Goal: Information Seeking & Learning: Learn about a topic

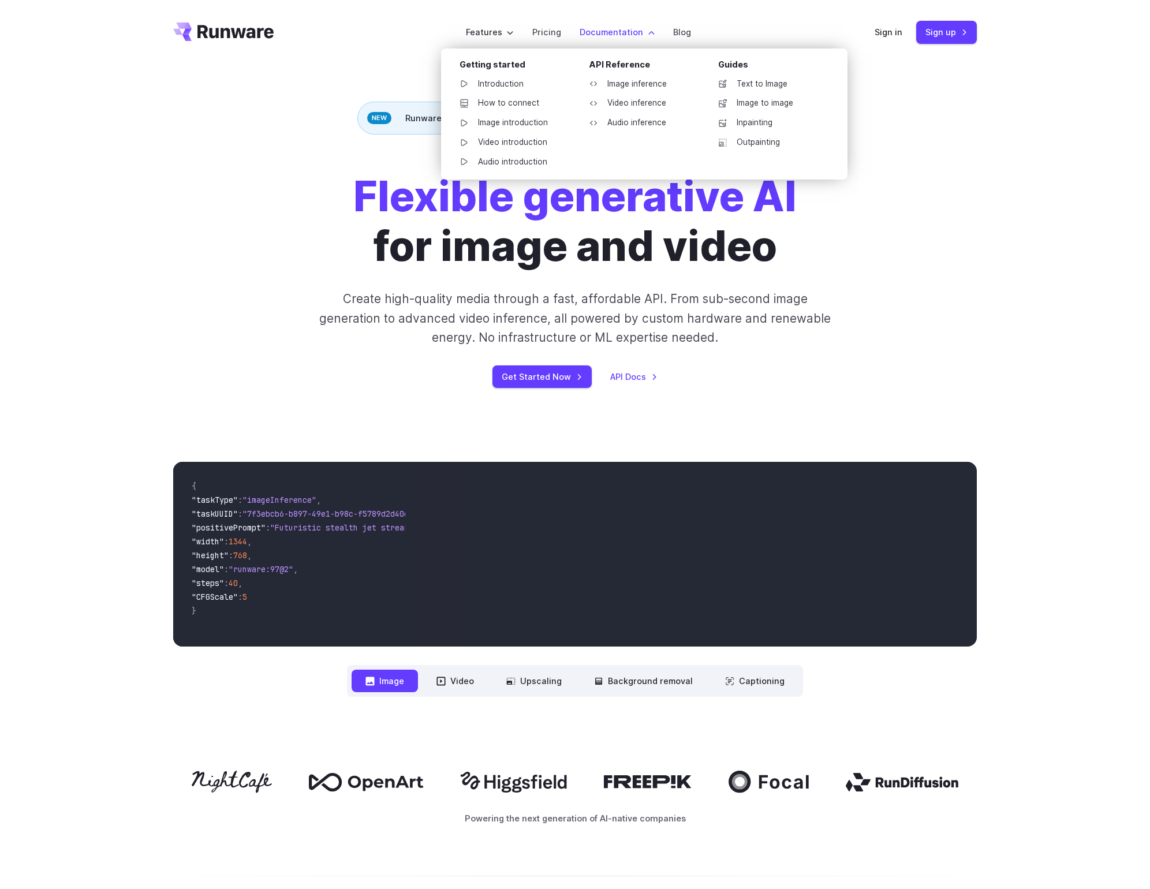
click at [616, 38] on label "Documentation" at bounding box center [617, 31] width 75 height 13
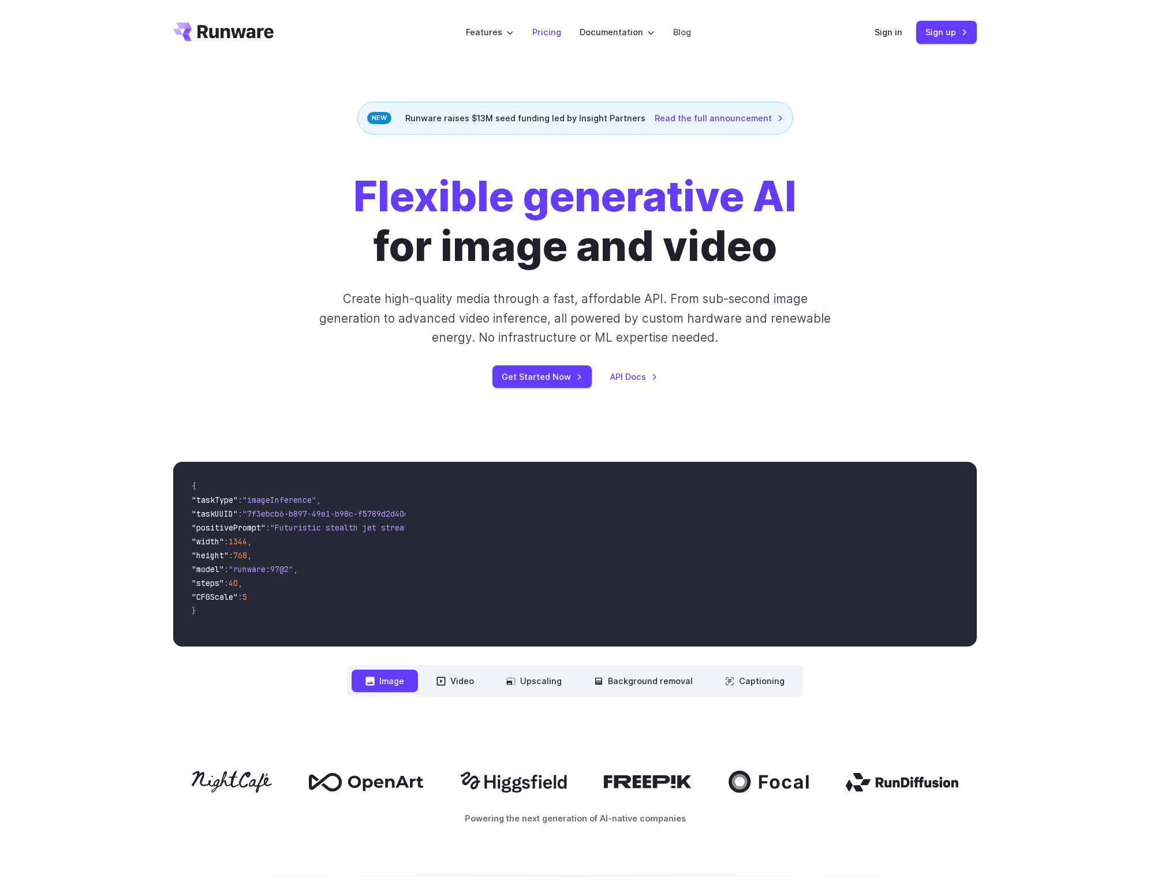
click at [532, 35] on link "Pricing" at bounding box center [546, 31] width 29 height 13
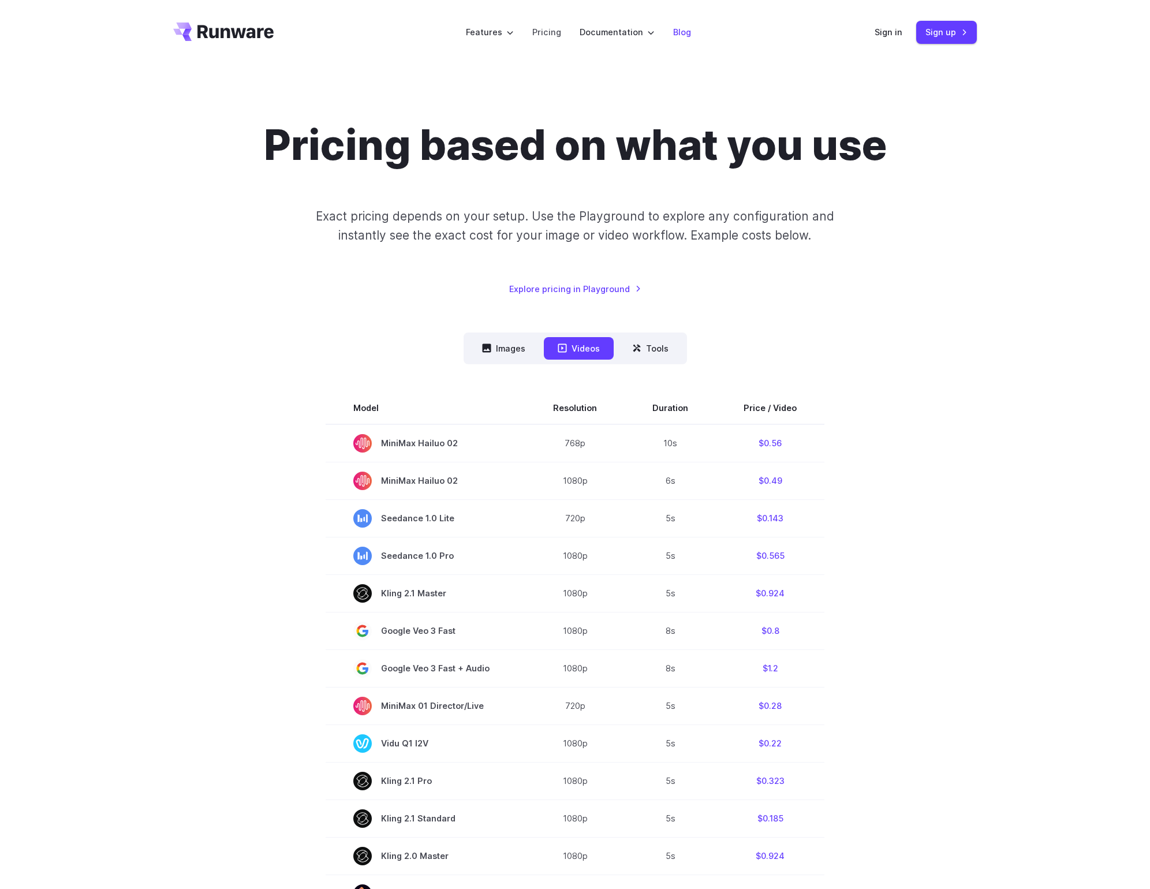
click at [691, 30] on link "Blog" at bounding box center [682, 31] width 18 height 13
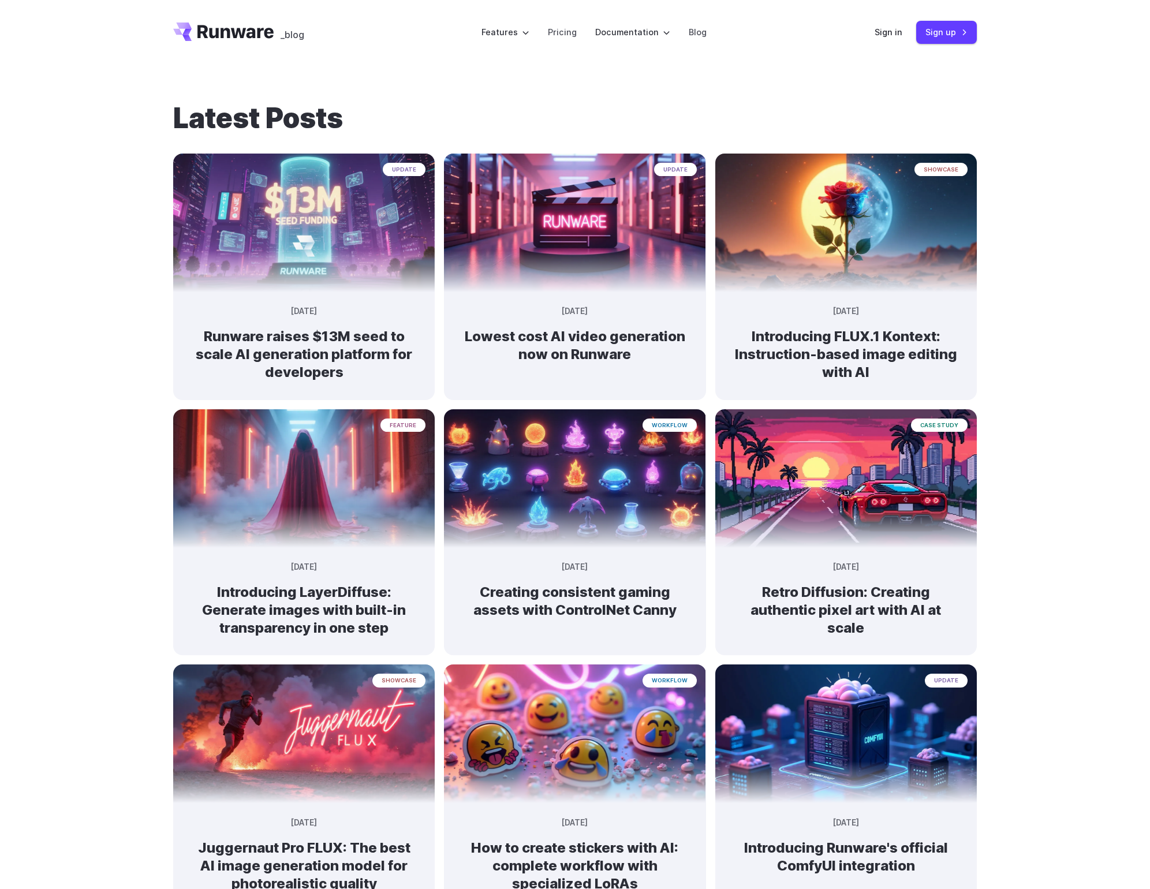
click at [623, 30] on label "Documentation" at bounding box center [632, 31] width 75 height 13
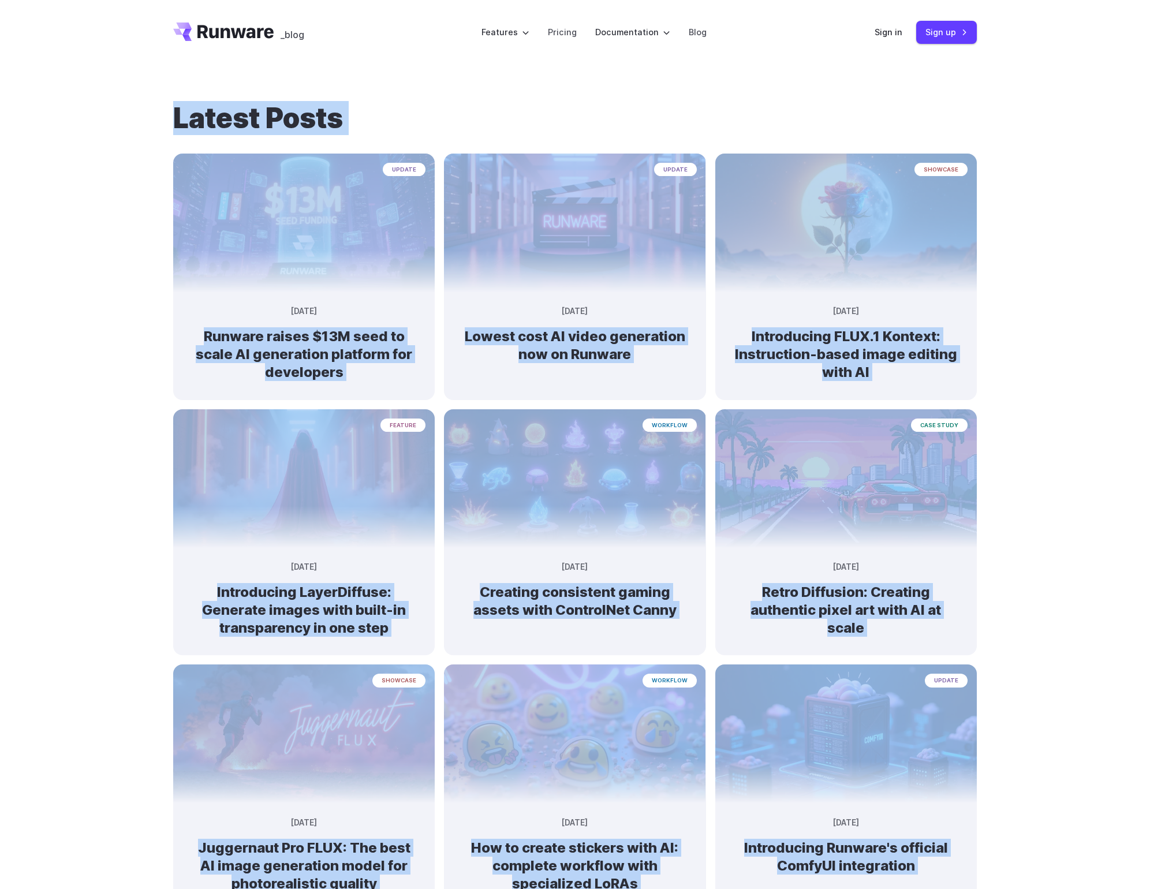
drag, startPoint x: 932, startPoint y: 591, endPoint x: 144, endPoint y: 89, distance: 934.3
click at [142, 89] on div "Latest Posts update [DATE] Runware raises $13M seed to scale AI generation plat…" at bounding box center [575, 634] width 1150 height 1139
copy section "Latest Posts update [DATE] Runware raises $13M seed to scale AI generation plat…"
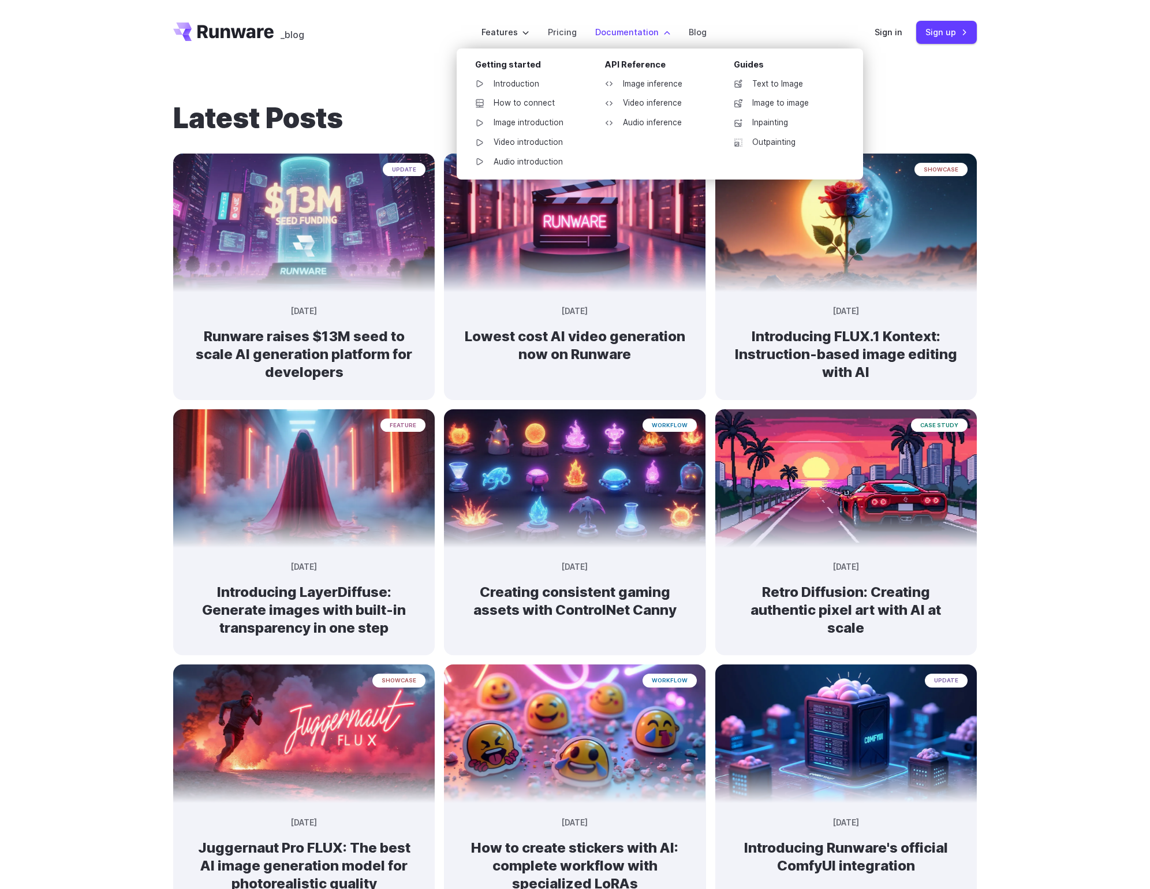
click at [597, 39] on label "Documentation" at bounding box center [632, 31] width 75 height 13
click at [505, 93] on link "Introduction" at bounding box center [526, 84] width 120 height 17
